Goal: Task Accomplishment & Management: Manage account settings

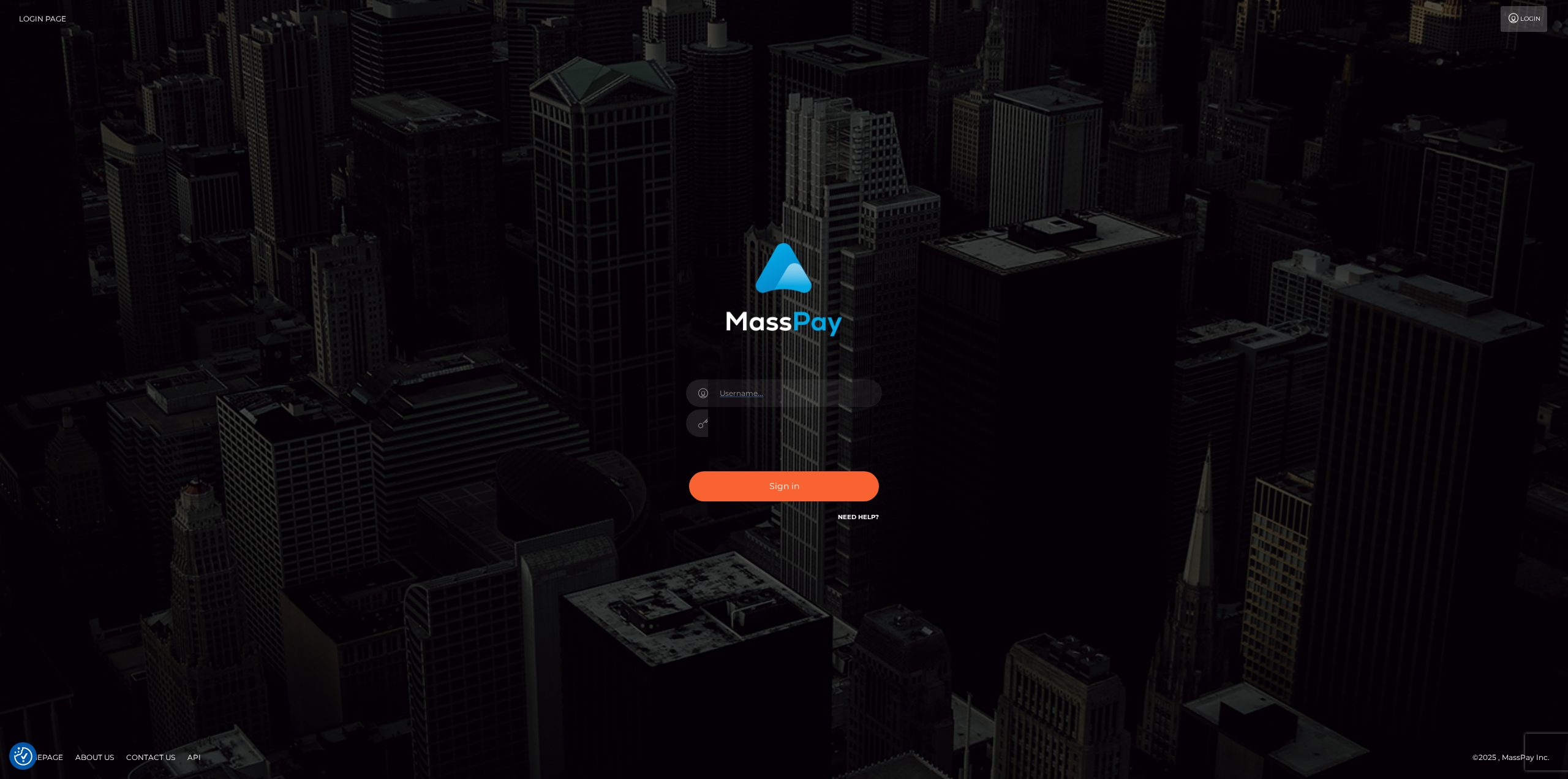
type input "gmjobin"
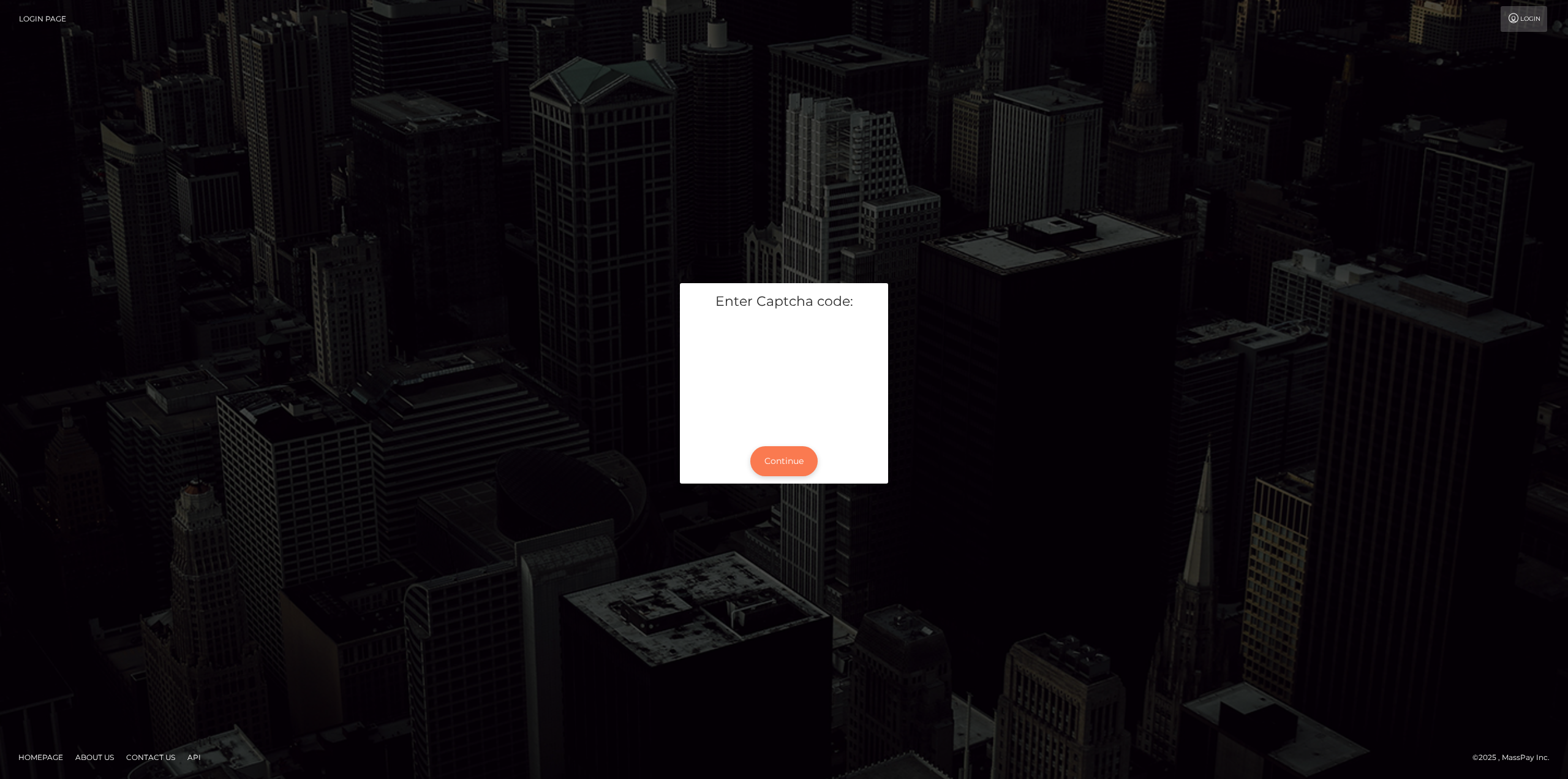
click at [794, 470] on button "Continue" at bounding box center [784, 461] width 67 height 30
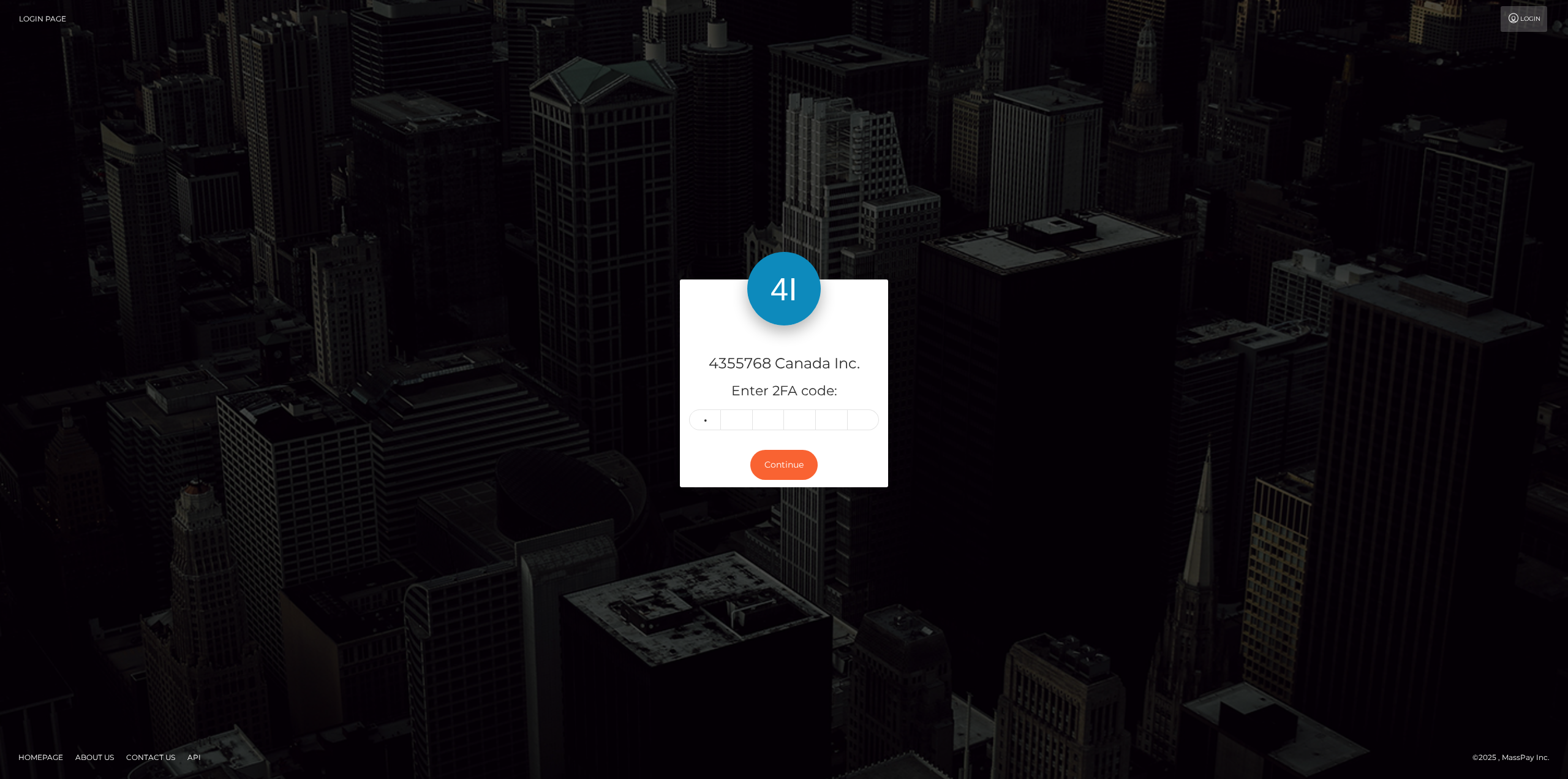
type input "9"
type input "2"
type input "3"
type input "5"
type input "8"
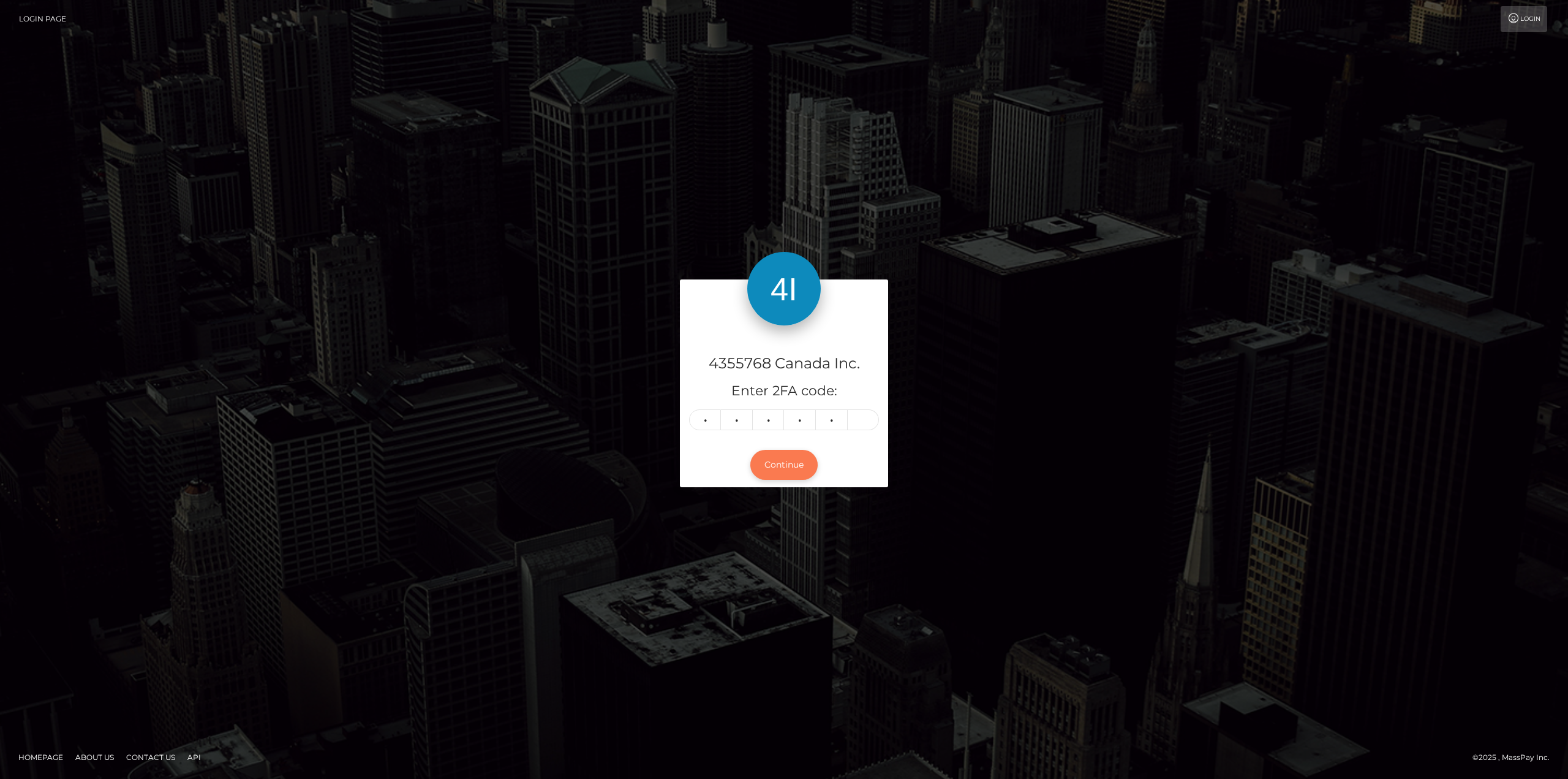
click at [778, 457] on button "Continue" at bounding box center [784, 464] width 67 height 30
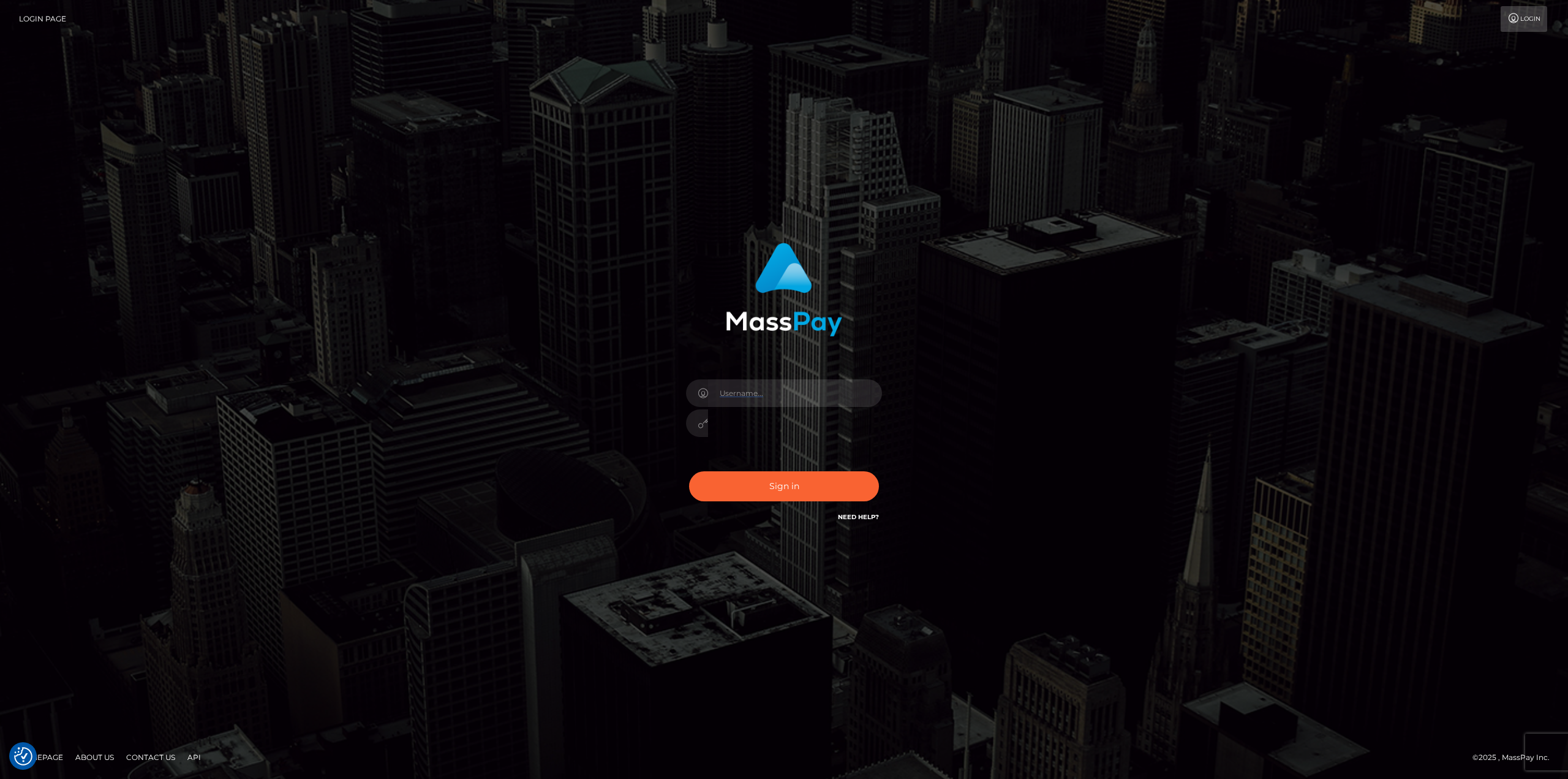
type input "gmjobin"
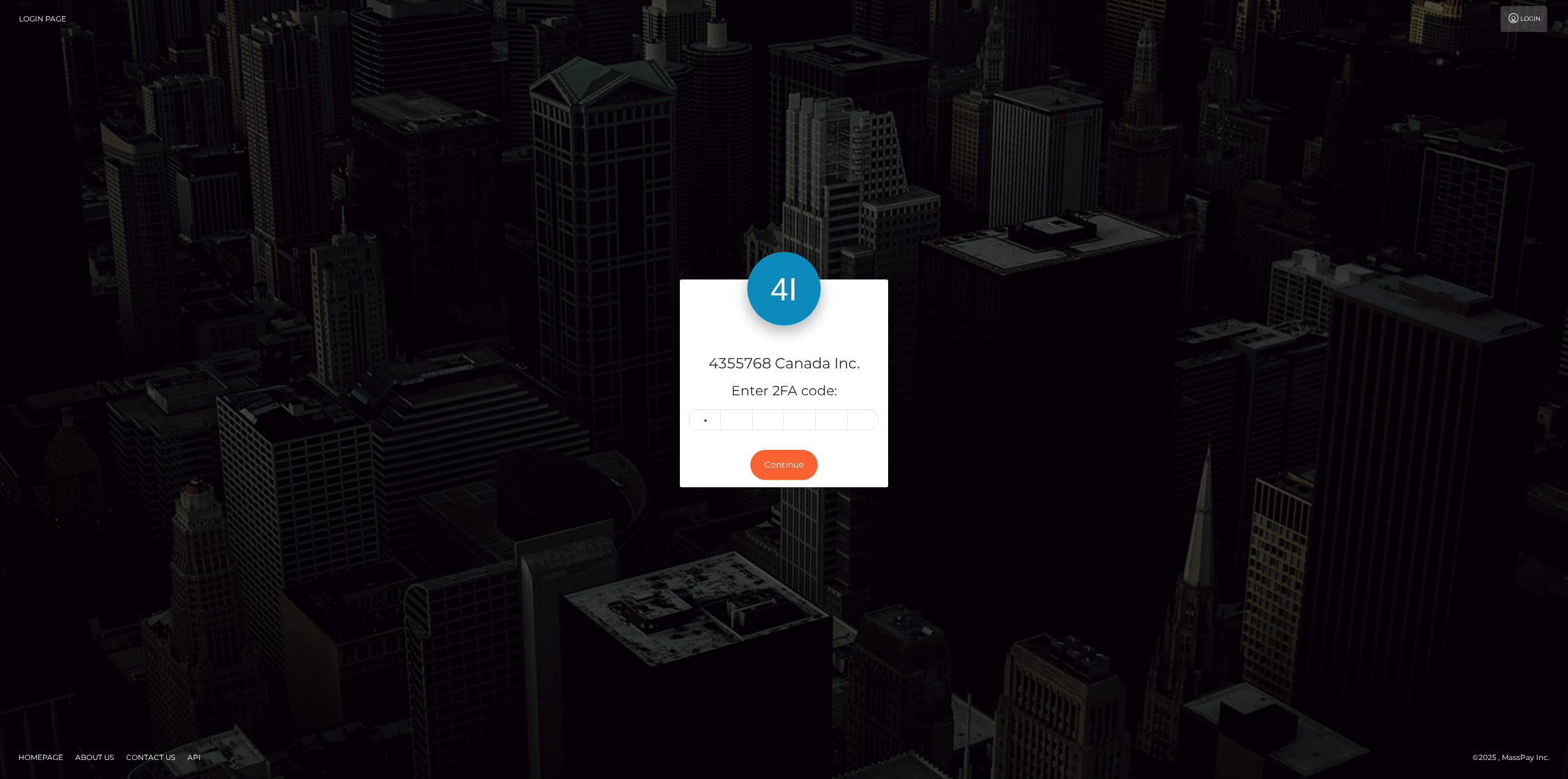
type input "9"
type input "2"
type input "3"
type input "5"
type input "8"
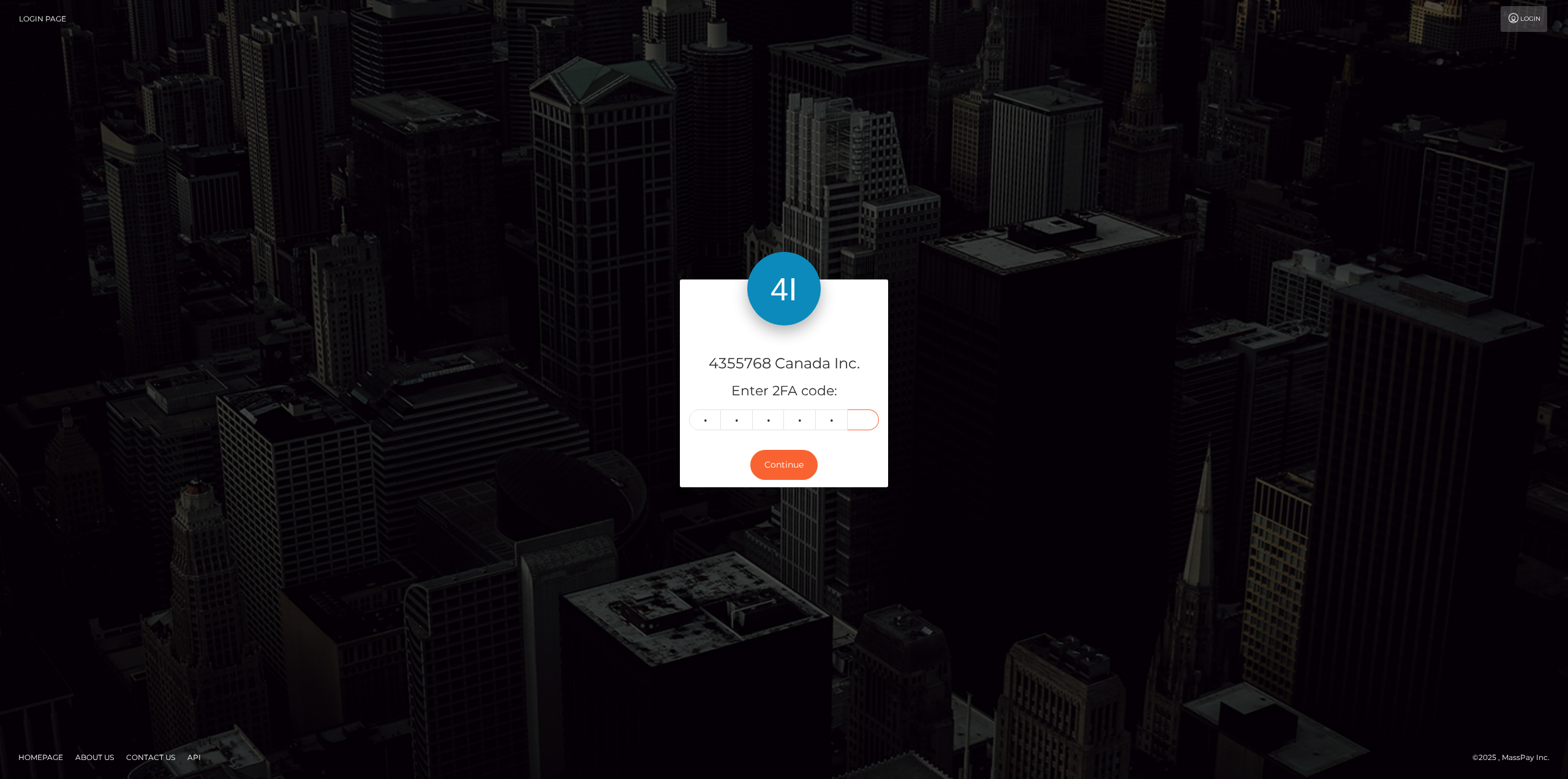
type input "7"
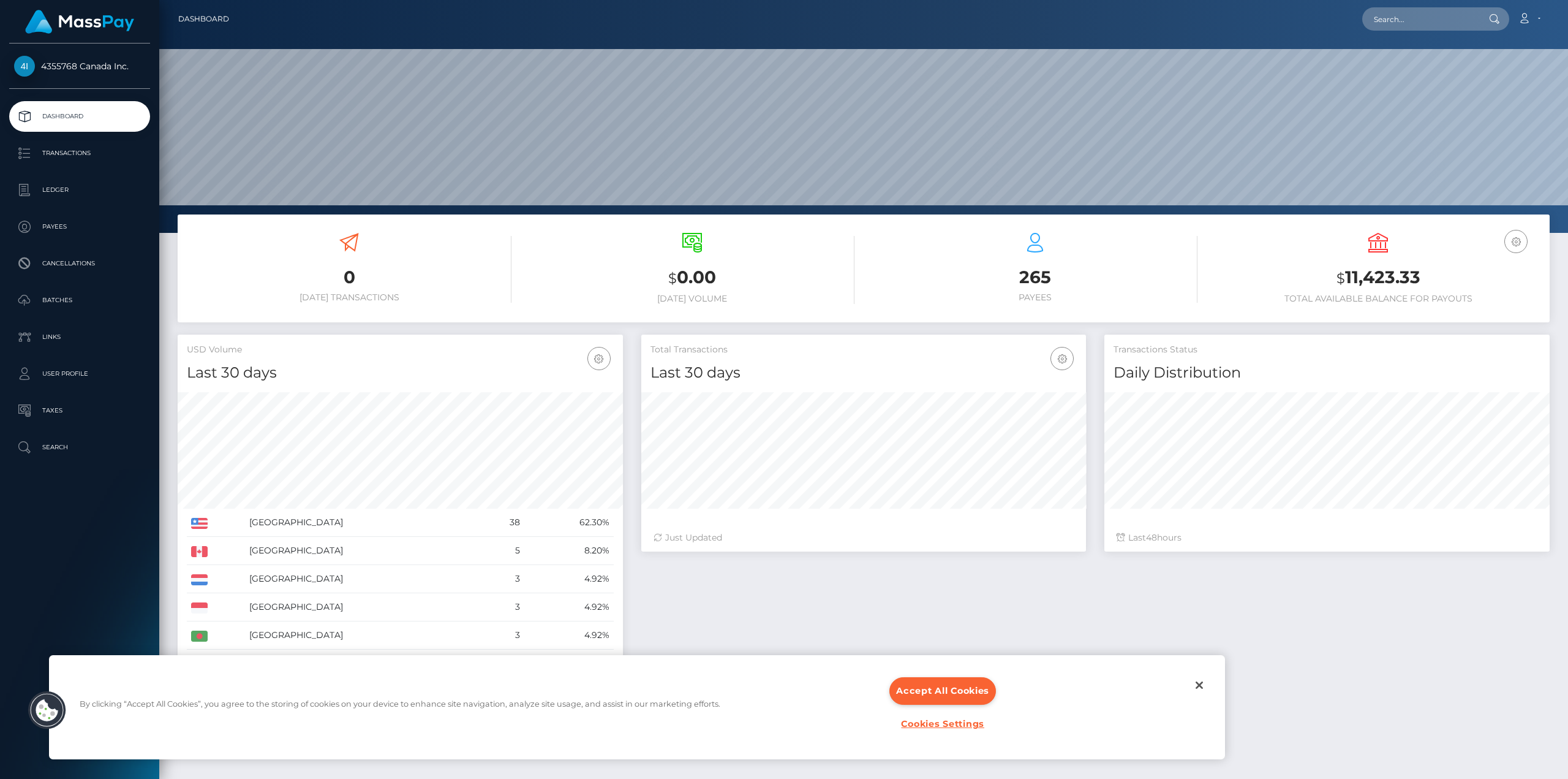
scroll to position [217, 445]
click at [928, 684] on button "Accept All Cookies" at bounding box center [942, 691] width 107 height 27
